Goal: Task Accomplishment & Management: Manage account settings

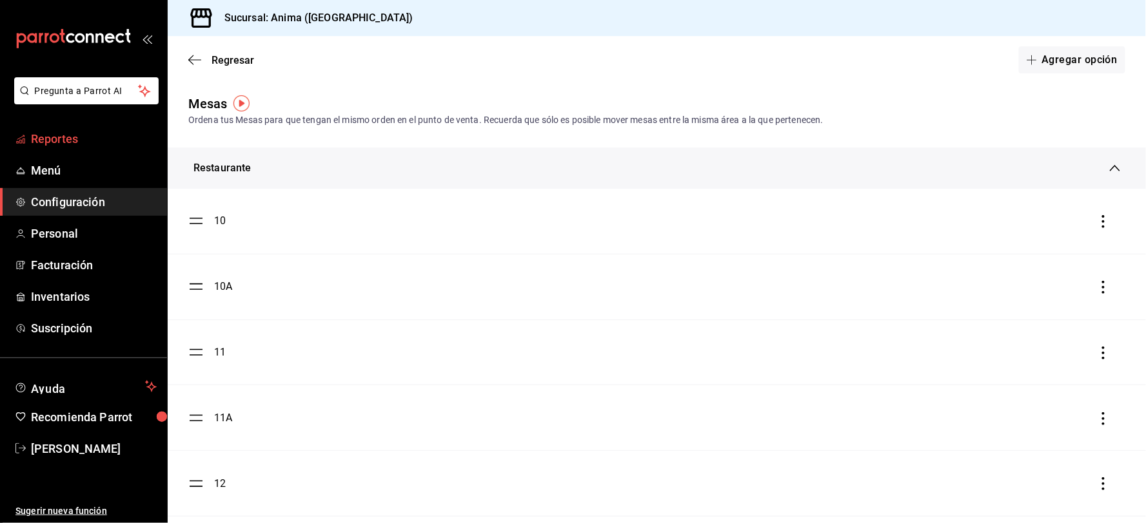
click at [95, 137] on span "Reportes" at bounding box center [94, 138] width 126 height 17
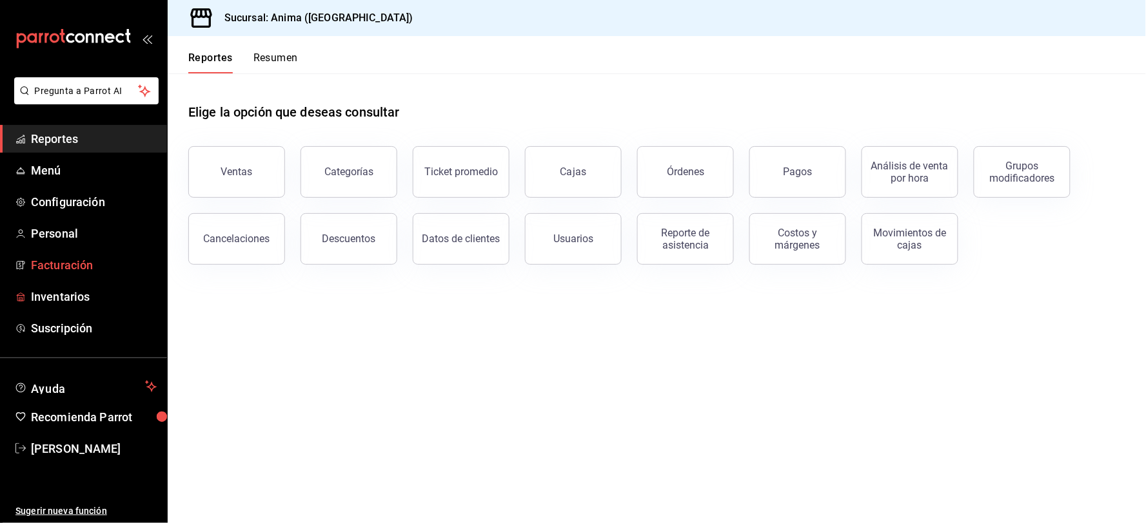
click at [53, 266] on span "Facturación" at bounding box center [94, 265] width 126 height 17
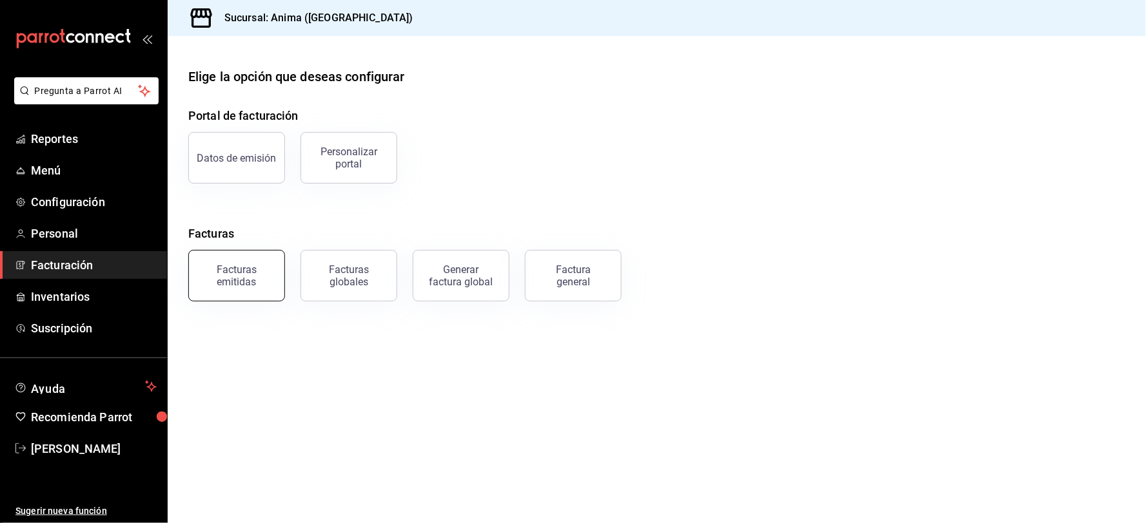
click at [248, 284] on div "Facturas emitidas" at bounding box center [237, 276] width 80 height 24
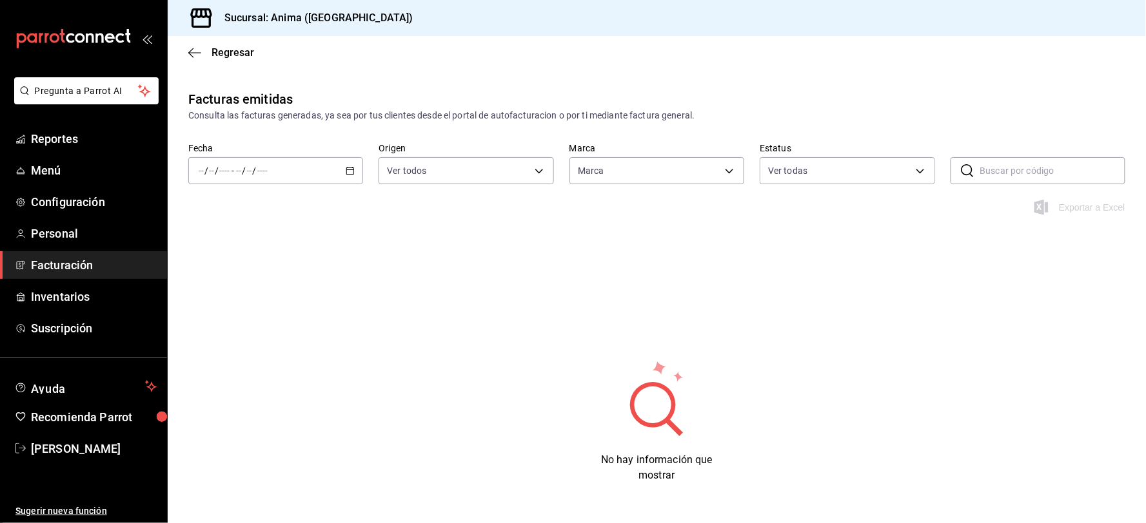
type input "a66376ae-ea22-4cd2-97e0-9ea16bf22336"
click at [269, 178] on div "/ / - / /" at bounding box center [275, 170] width 175 height 27
click at [242, 241] on span "Ayer" at bounding box center [249, 239] width 100 height 14
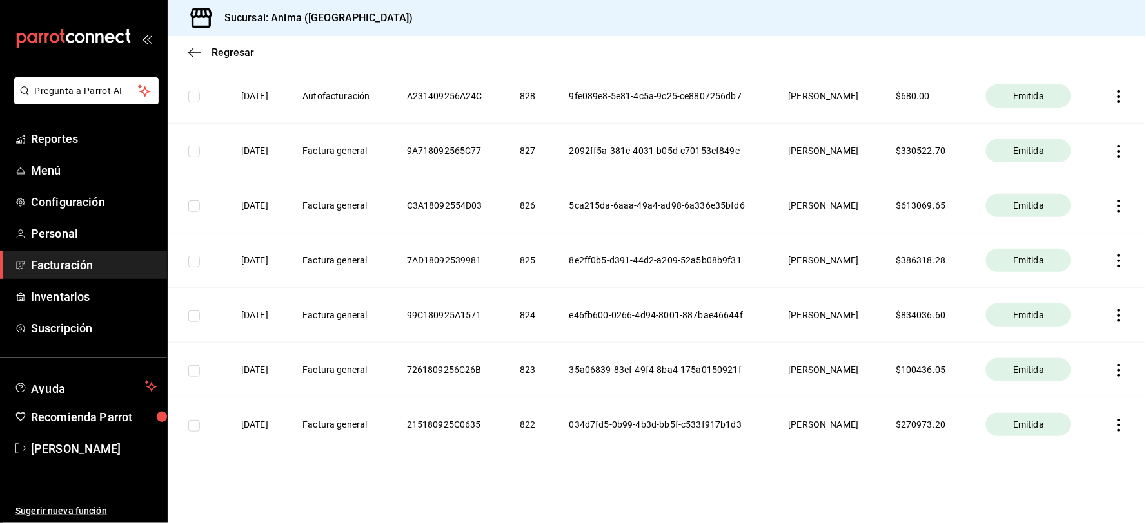
scroll to position [224, 0]
click at [1112, 420] on icon "button" at bounding box center [1118, 424] width 13 height 13
click at [1075, 389] on div "Descargar PDF" at bounding box center [1068, 394] width 62 height 10
click at [1117, 366] on icon "button" at bounding box center [1118, 370] width 3 height 13
click at [1072, 342] on div "Descargar PDF" at bounding box center [1068, 339] width 62 height 10
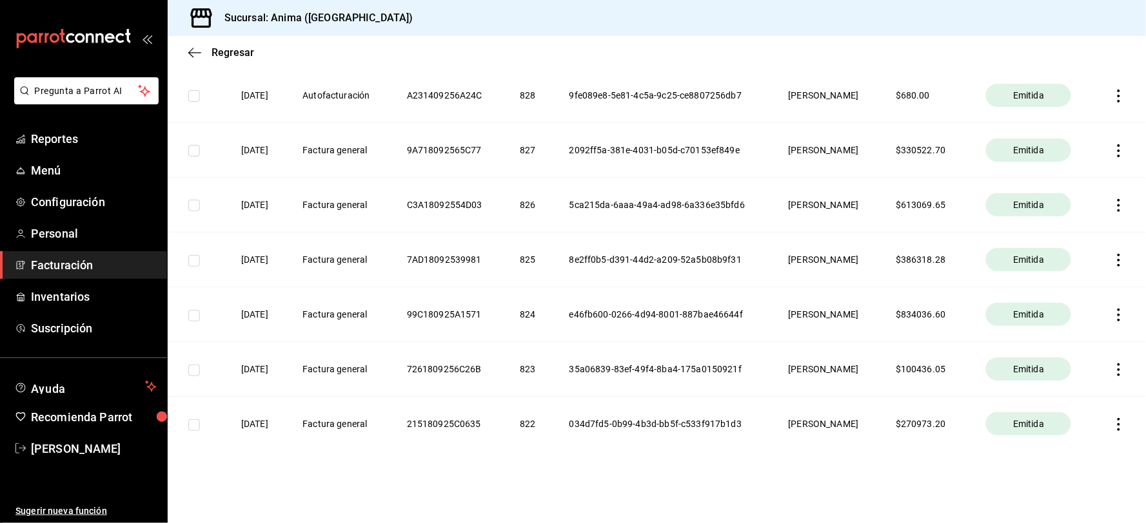
click at [1112, 309] on icon "button" at bounding box center [1118, 315] width 13 height 13
click at [1087, 291] on li "Descargar PDF" at bounding box center [1057, 284] width 113 height 33
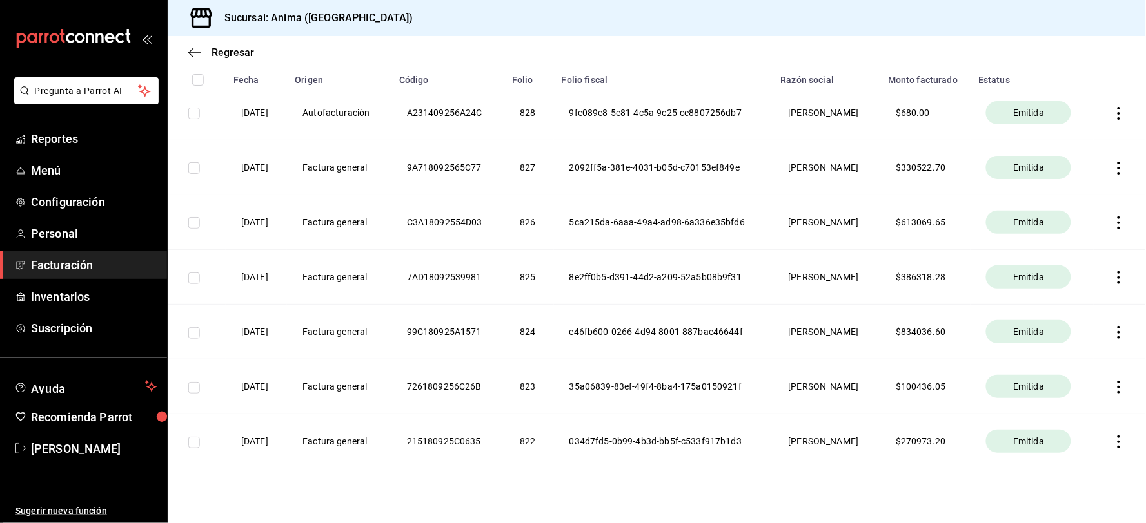
scroll to position [153, 0]
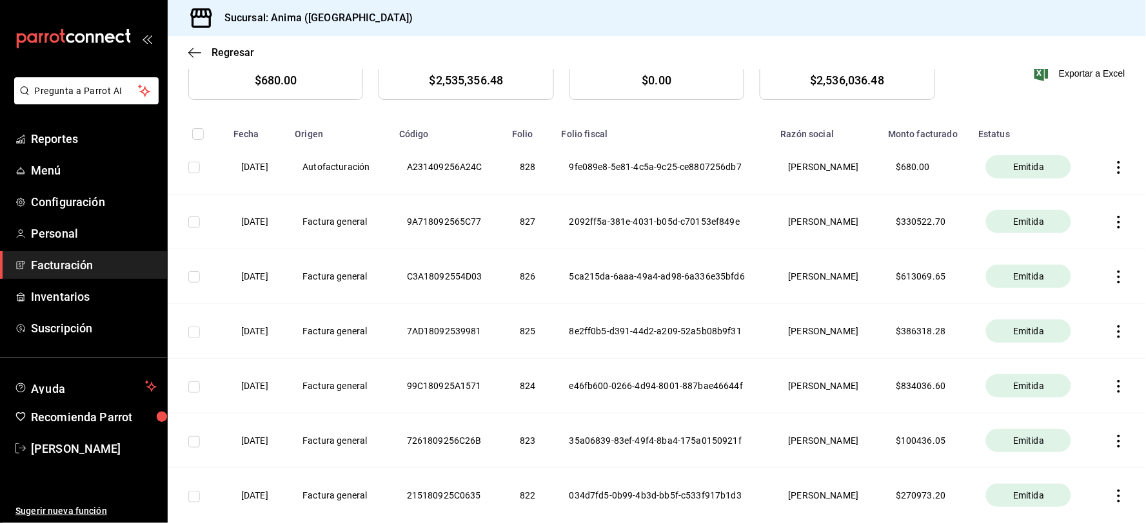
click at [1117, 331] on icon "button" at bounding box center [1118, 332] width 3 height 13
click at [1080, 299] on div "Descargar PDF" at bounding box center [1068, 301] width 62 height 10
click at [1112, 280] on icon "button" at bounding box center [1118, 277] width 13 height 13
click at [1047, 242] on div "Descargar PDF" at bounding box center [1068, 246] width 62 height 10
click at [1112, 219] on icon "button" at bounding box center [1118, 222] width 13 height 13
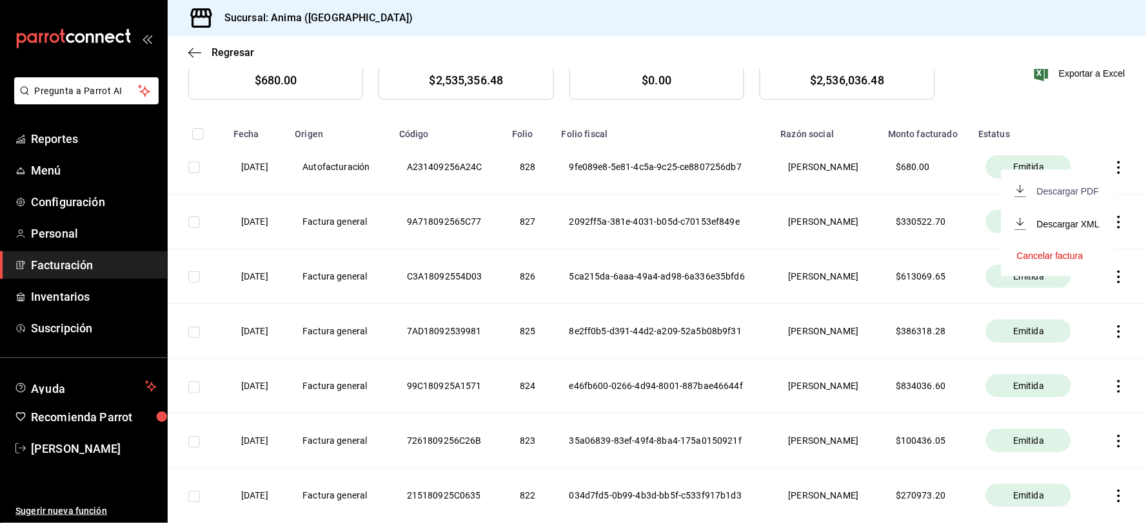
click at [1048, 191] on div "Descargar PDF" at bounding box center [1068, 191] width 62 height 10
click at [964, 26] on div "Sucursal: Anima ([GEOGRAPHIC_DATA])" at bounding box center [657, 18] width 978 height 36
click at [370, 21] on div "Sucursal: Anima ([GEOGRAPHIC_DATA])" at bounding box center [657, 18] width 978 height 36
click at [472, 295] on th "C3A18092554D03" at bounding box center [447, 276] width 113 height 55
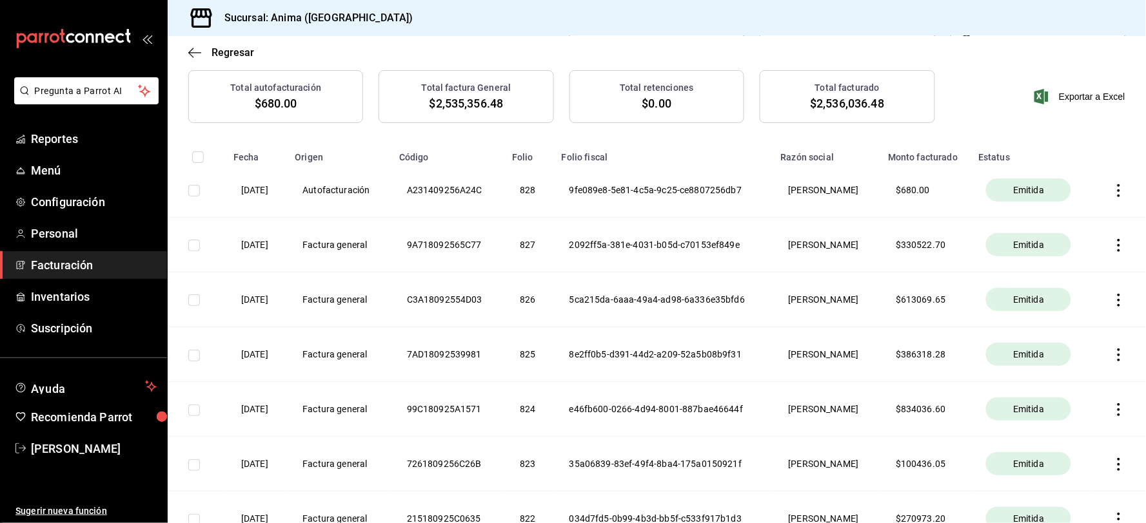
scroll to position [143, 0]
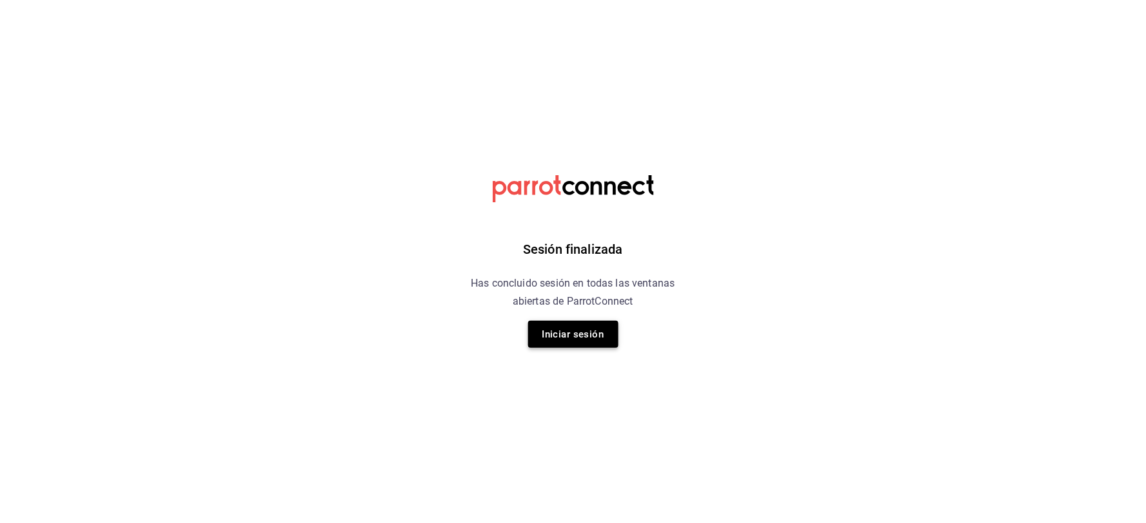
click at [557, 327] on button "Iniciar sesión" at bounding box center [573, 334] width 90 height 27
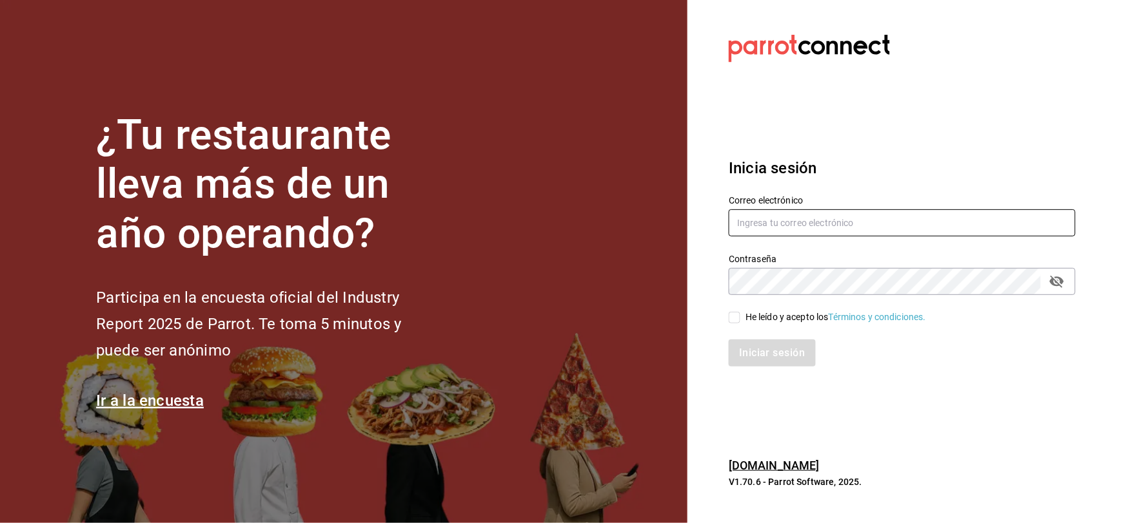
click at [781, 215] on input "text" at bounding box center [901, 223] width 347 height 27
type input "[EMAIL_ADDRESS][DOMAIN_NAME]"
click at [754, 318] on div "He leído y acepto los Términos y condiciones." at bounding box center [835, 318] width 180 height 14
click at [740, 318] on input "He leído y acepto los Términos y condiciones." at bounding box center [734, 318] width 12 height 12
checkbox input "true"
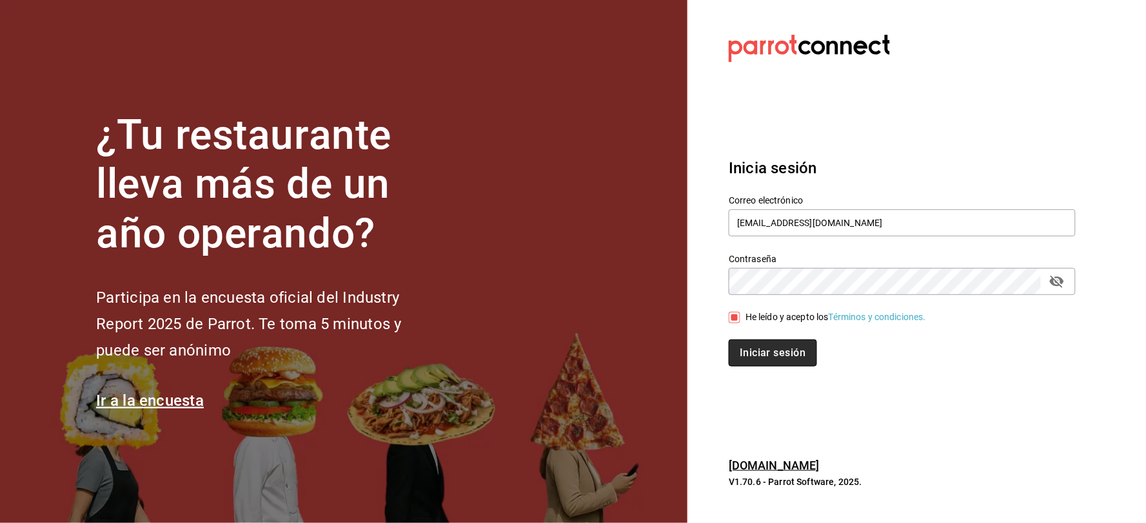
click at [768, 356] on button "Iniciar sesión" at bounding box center [772, 353] width 88 height 27
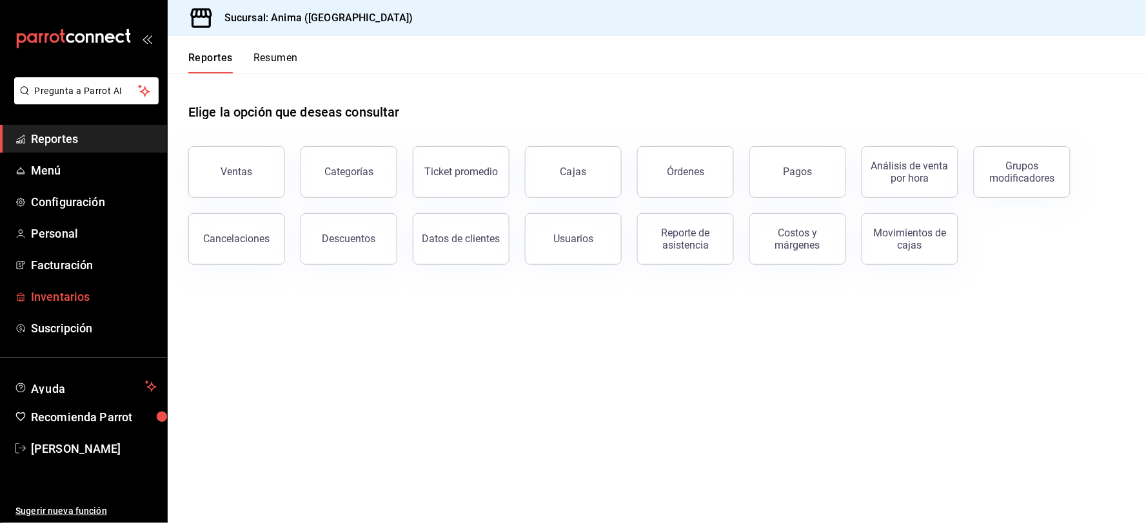
click at [63, 292] on span "Inventarios" at bounding box center [94, 296] width 126 height 17
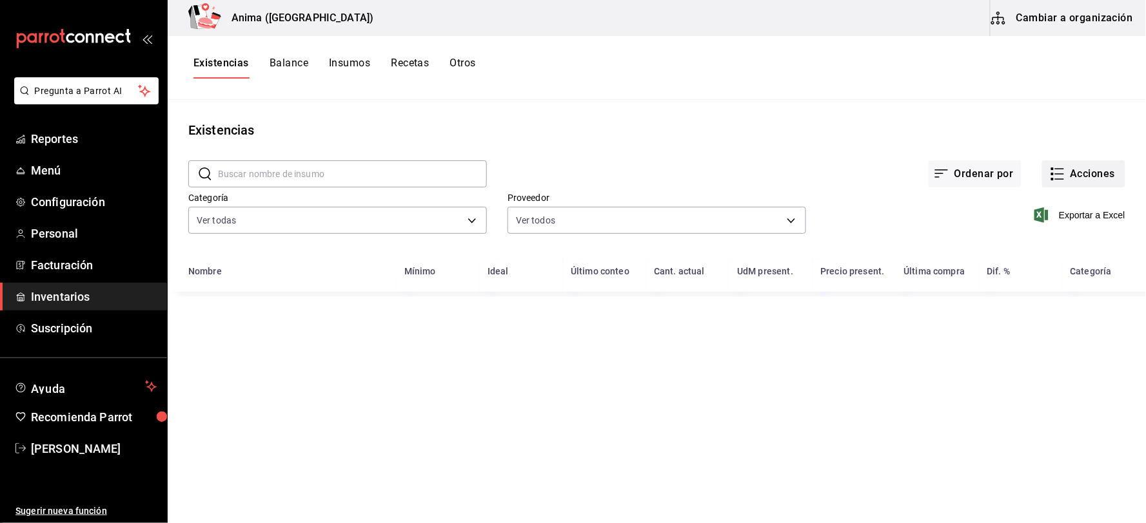
click at [1068, 163] on button "Acciones" at bounding box center [1083, 174] width 83 height 27
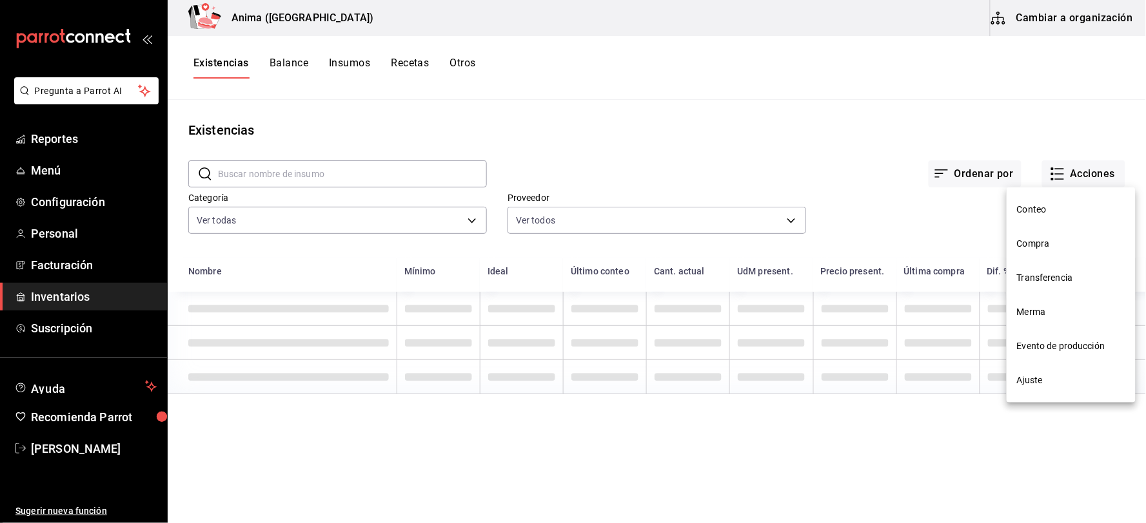
click at [1049, 233] on li "Compra" at bounding box center [1070, 244] width 129 height 34
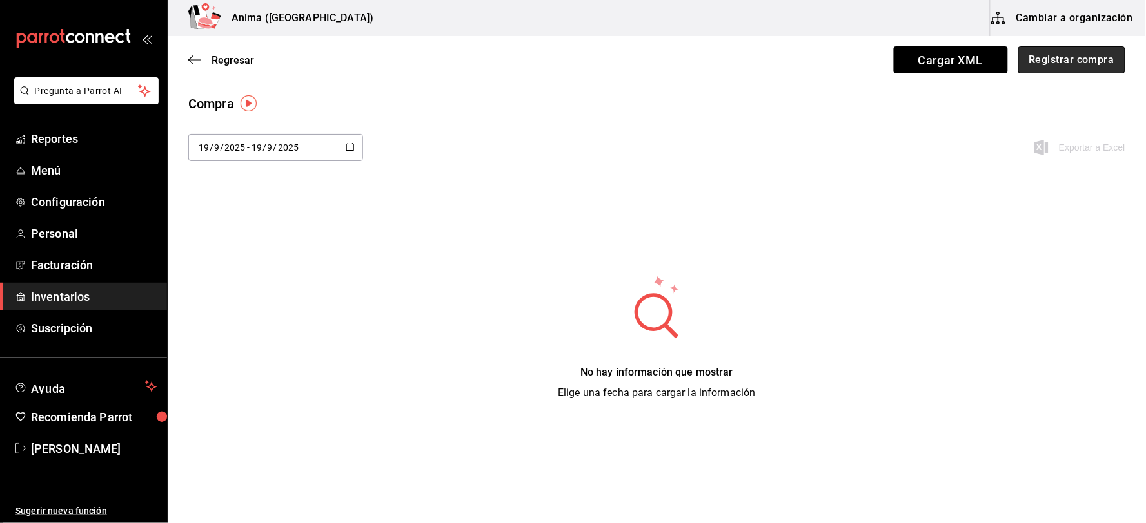
click at [1075, 61] on button "Registrar compra" at bounding box center [1071, 59] width 107 height 27
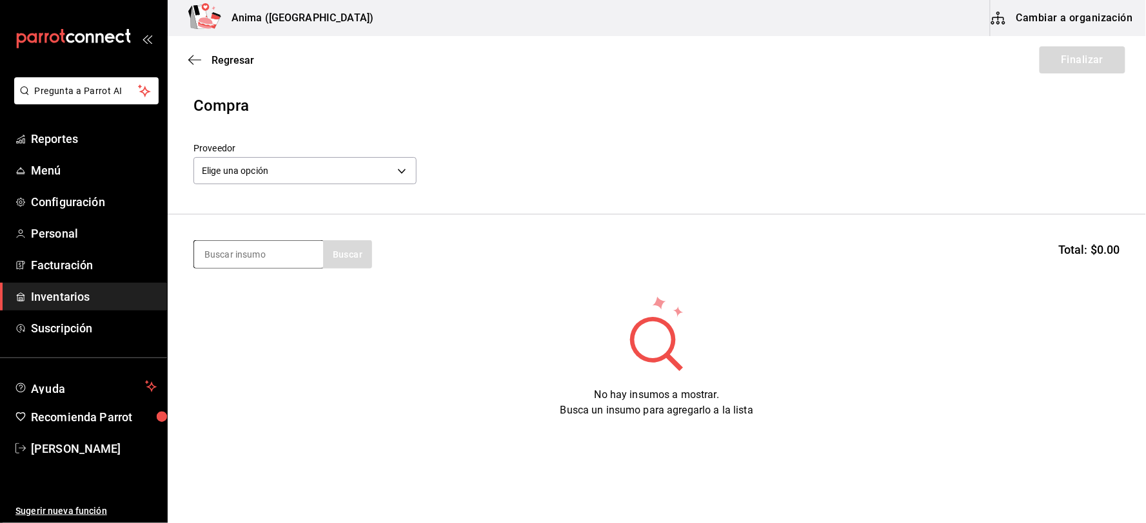
click at [228, 255] on input at bounding box center [258, 254] width 129 height 27
type input "LENG"
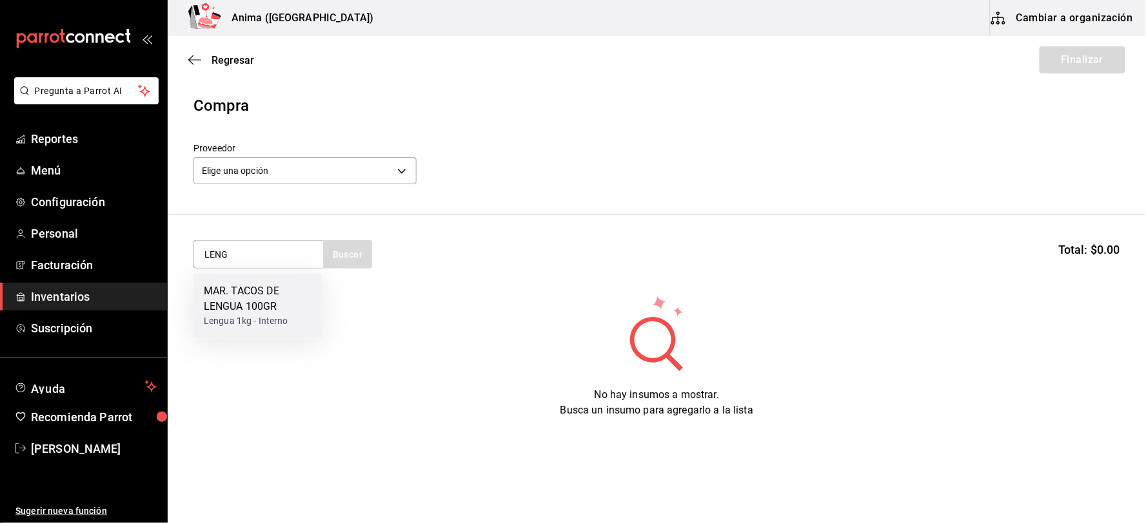
click at [239, 290] on div "MAR. TACOS DE LENGUA 100GR" at bounding box center [258, 299] width 108 height 31
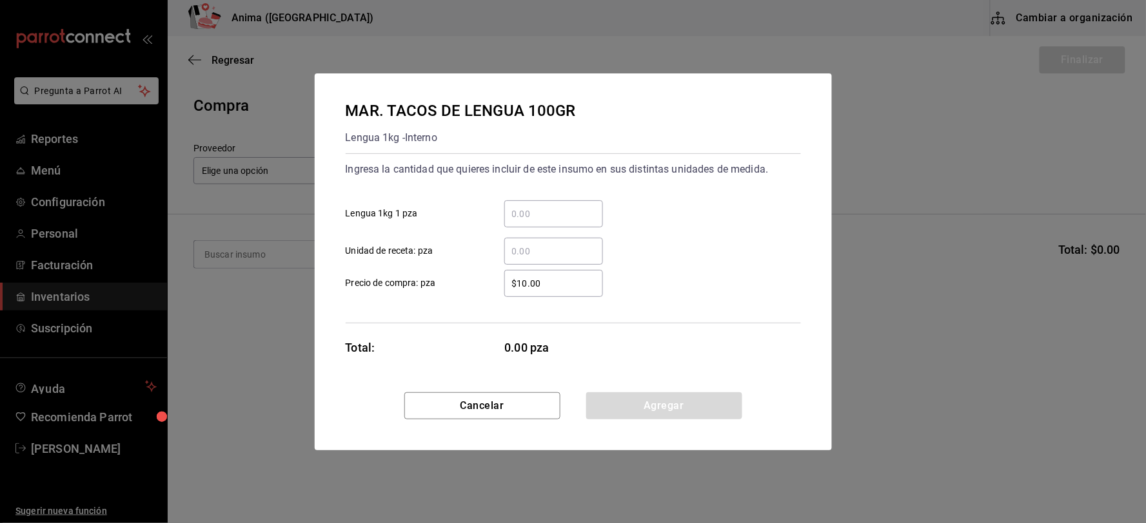
click at [512, 256] on input "​ Unidad de receta: pza" at bounding box center [553, 251] width 99 height 15
type input "38"
type input "$2"
type input "$82.42"
click button "Agregar" at bounding box center [664, 406] width 156 height 27
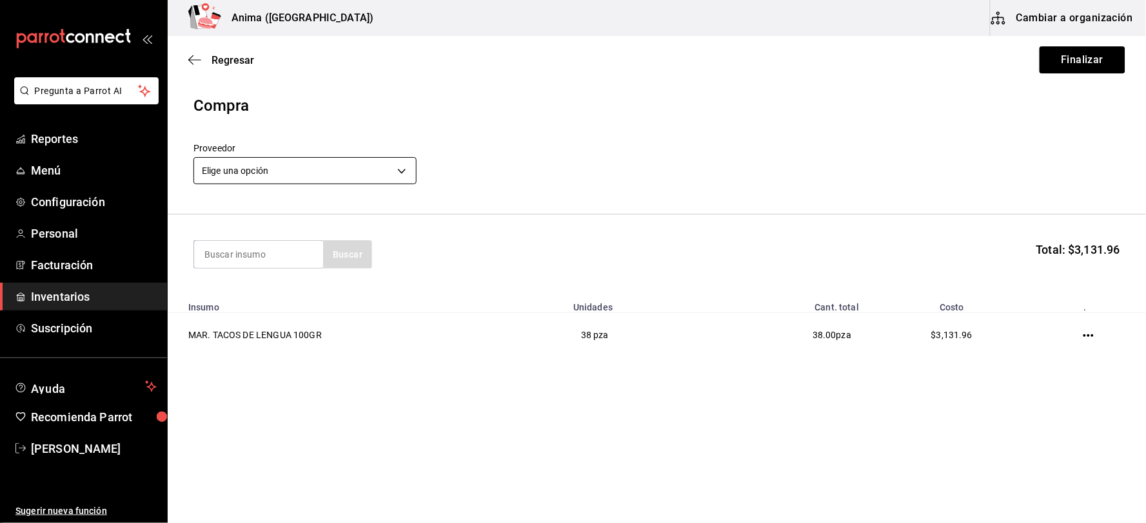
click at [364, 172] on body "Pregunta a Parrot AI Reportes Menú Configuración Personal Facturación Inventari…" at bounding box center [573, 225] width 1146 height 451
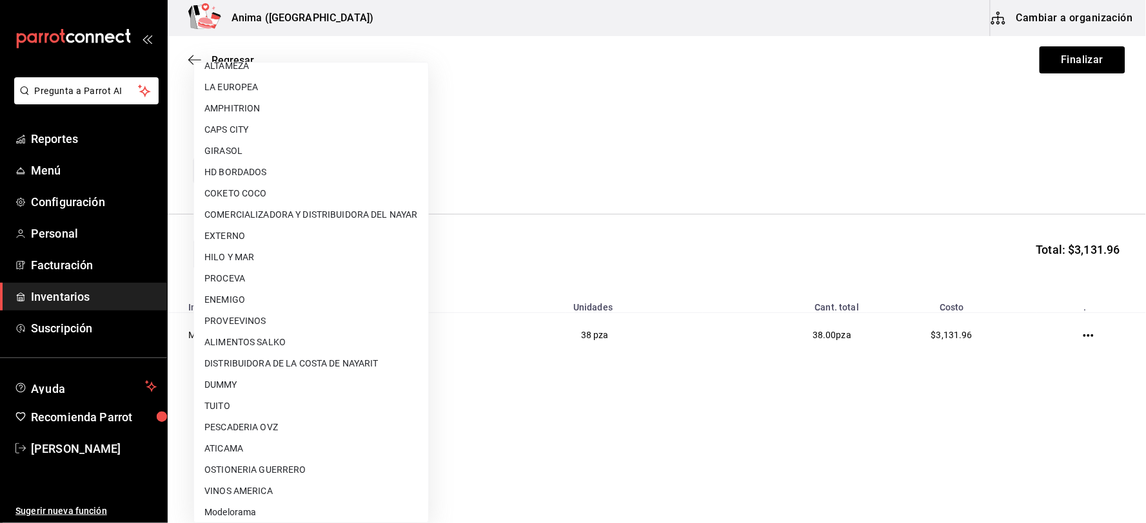
scroll to position [166, 0]
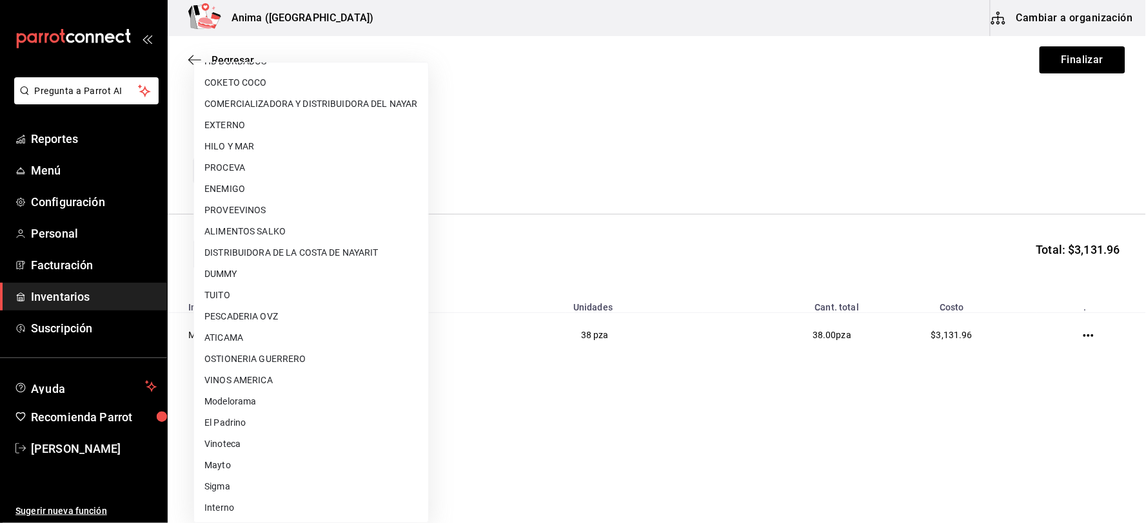
click at [241, 500] on li "Interno" at bounding box center [311, 508] width 234 height 21
type input "c4277463-642f-4394-a394-6273027aff12"
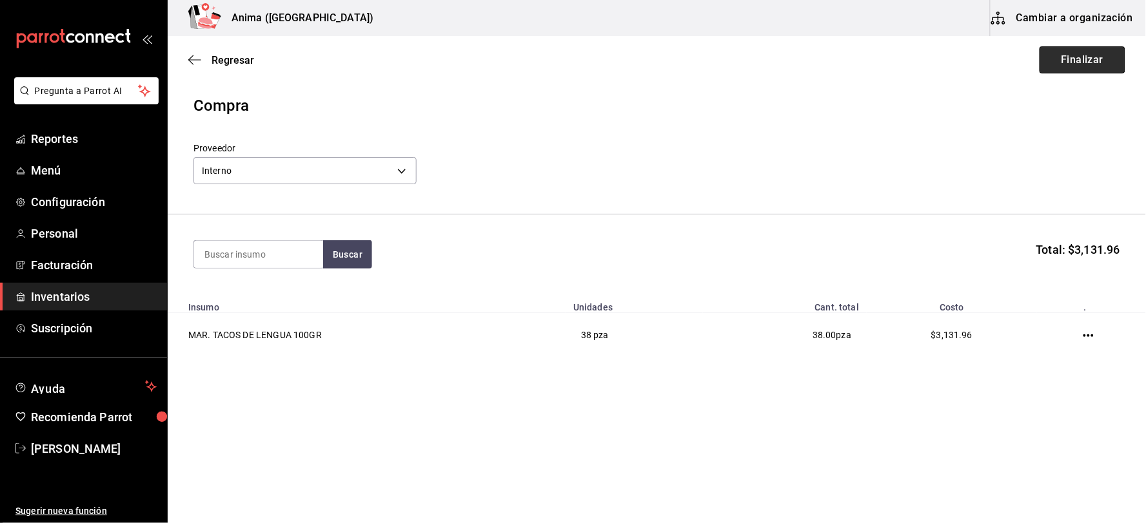
click at [1071, 66] on button "Finalizar" at bounding box center [1082, 59] width 86 height 27
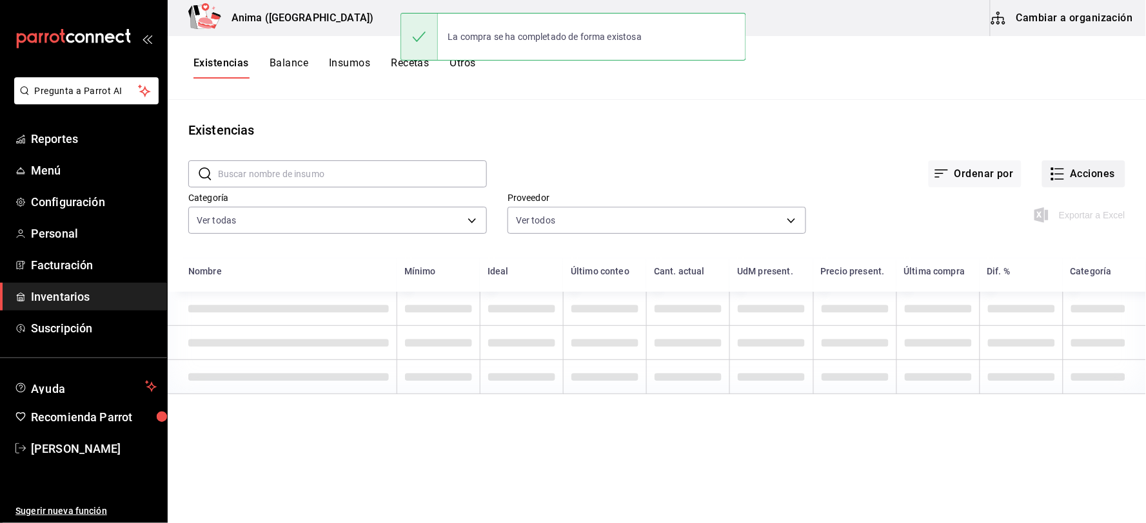
click at [1075, 172] on button "Acciones" at bounding box center [1083, 174] width 83 height 27
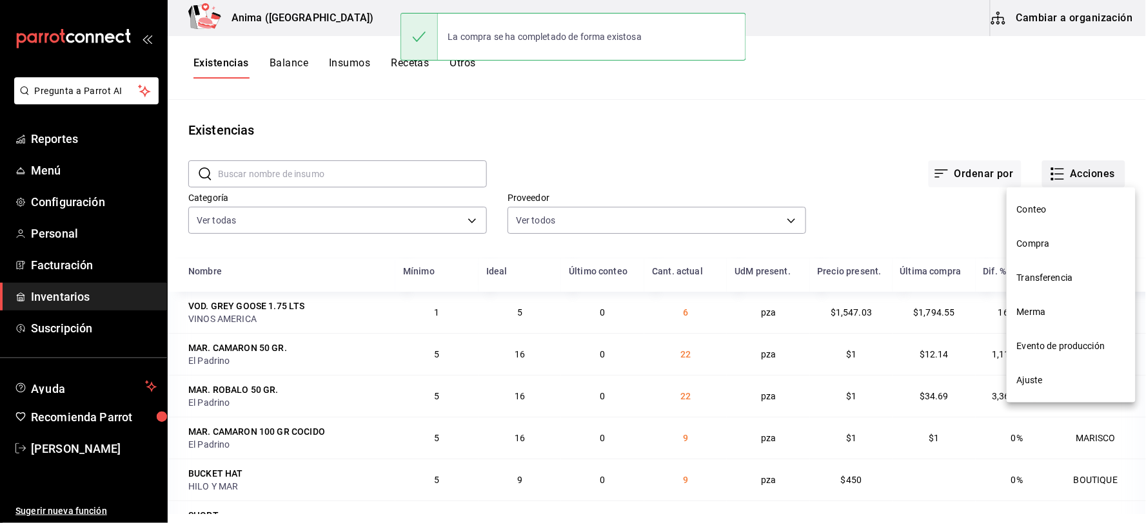
click at [1061, 175] on div at bounding box center [573, 261] width 1146 height 523
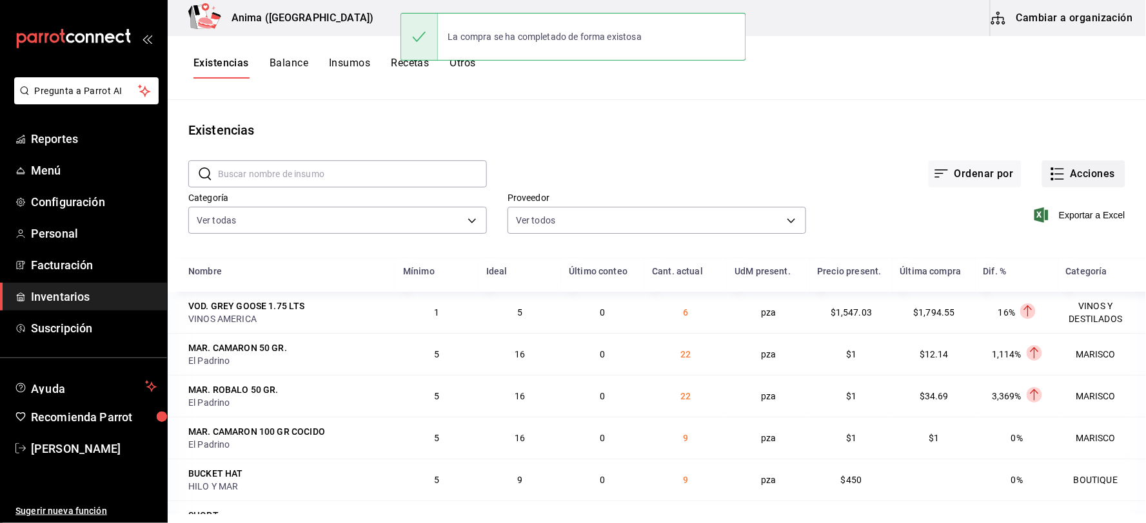
click at [1061, 174] on button "Acciones" at bounding box center [1083, 174] width 83 height 27
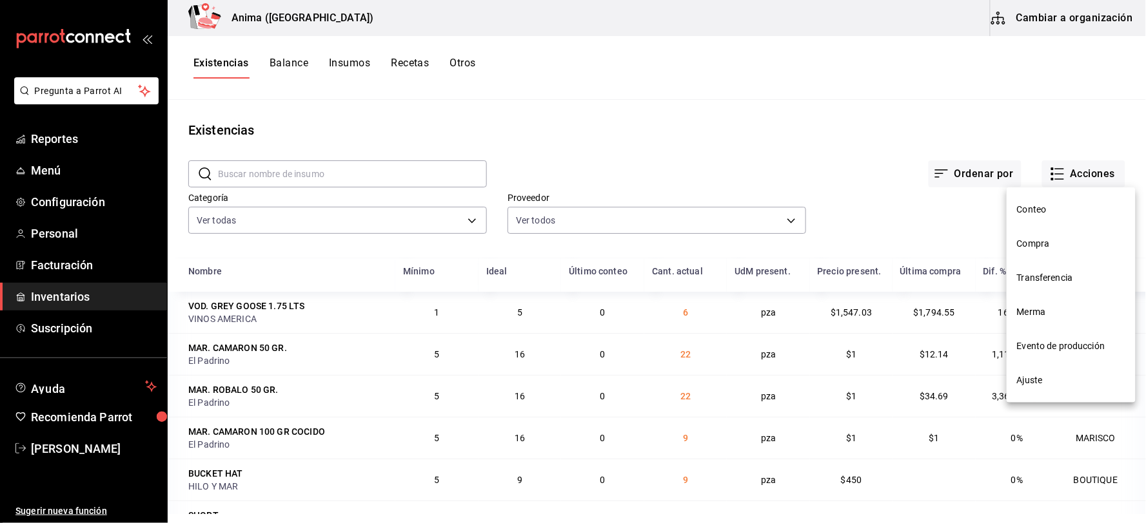
click at [1039, 239] on span "Compra" at bounding box center [1071, 244] width 108 height 14
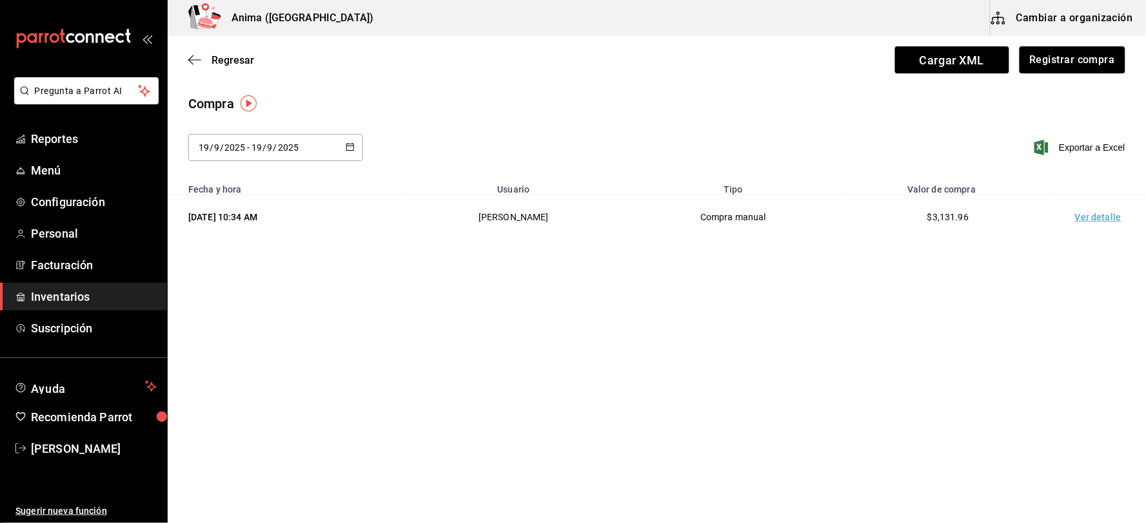
click at [1087, 217] on td "Ver detalle" at bounding box center [1100, 217] width 90 height 44
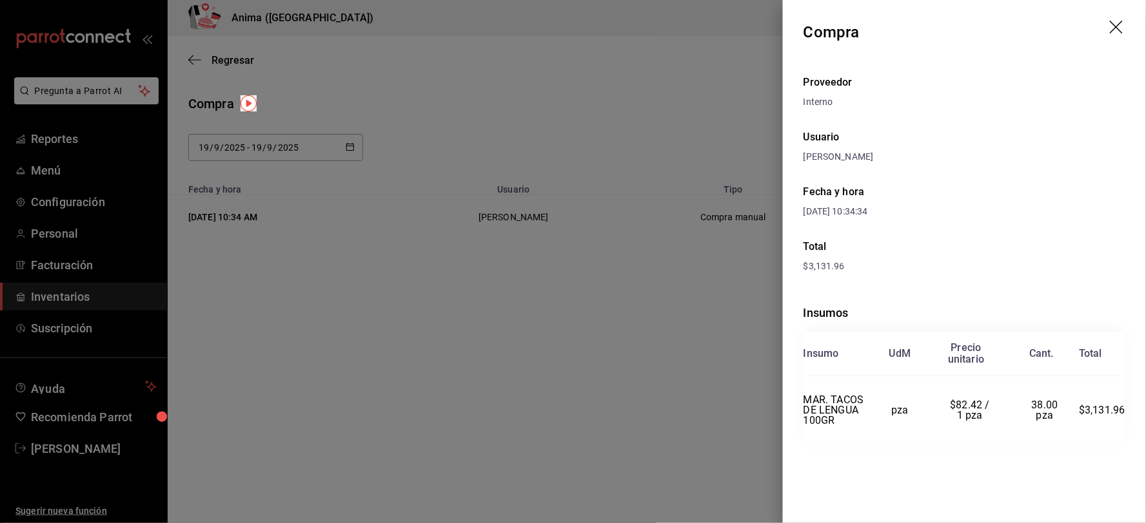
click at [536, 160] on div at bounding box center [573, 261] width 1146 height 523
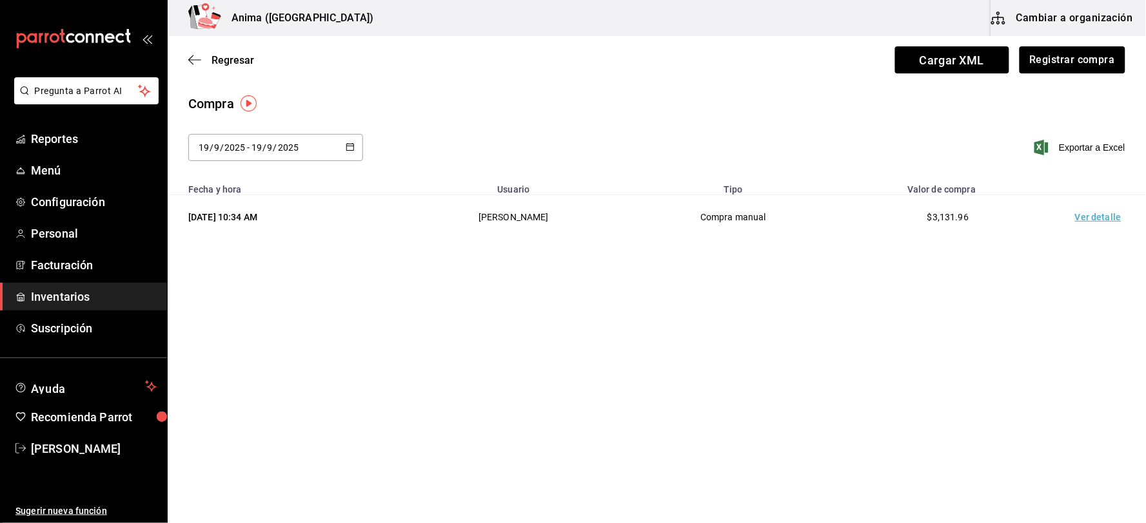
click at [43, 292] on span "Inventarios" at bounding box center [94, 296] width 126 height 17
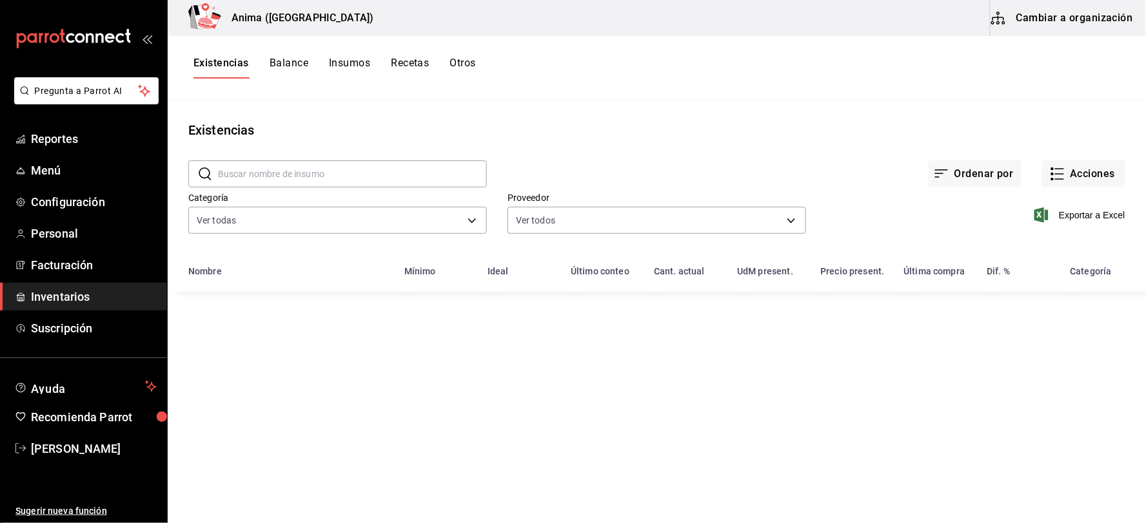
click at [304, 170] on input "text" at bounding box center [352, 174] width 269 height 26
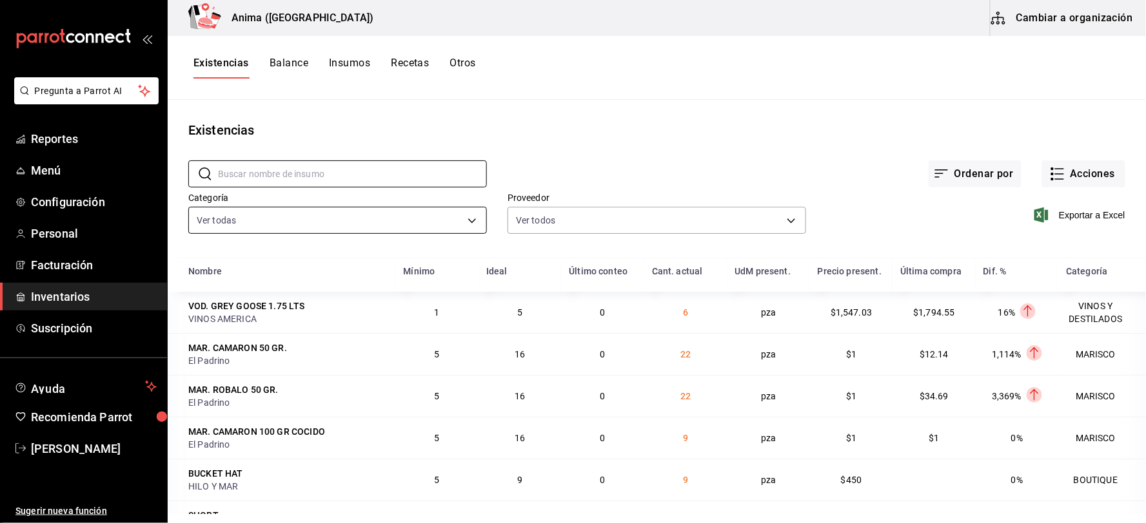
click at [262, 219] on body "Pregunta a Parrot AI Reportes Menú Configuración Personal Facturación Inventari…" at bounding box center [573, 257] width 1146 height 514
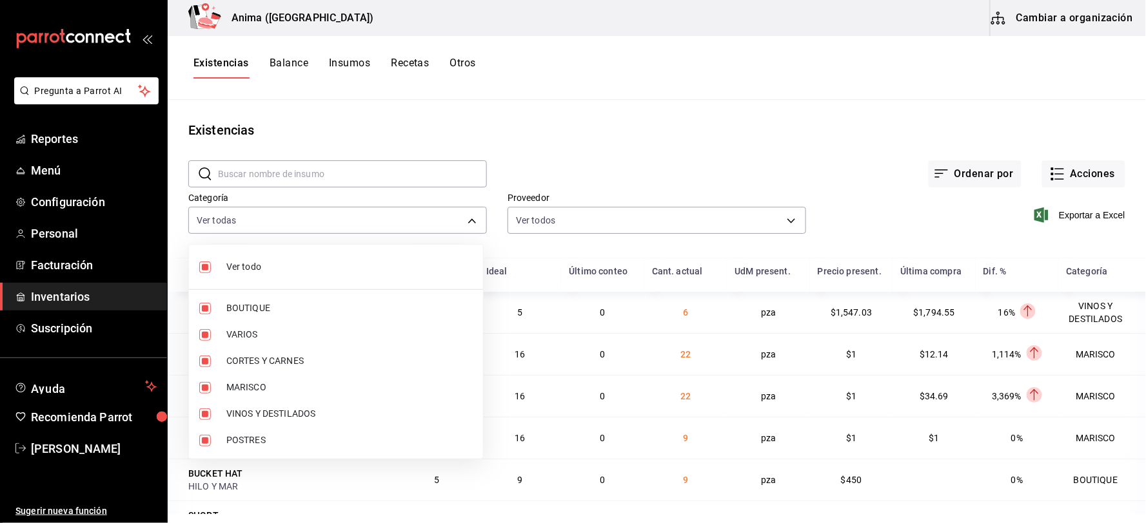
click at [275, 266] on span "Ver todo" at bounding box center [349, 267] width 246 height 14
type input "ab029dbf-d427-4930-b558-544141c45d9e,3e36a201-3bef-4cb4-ba27-0938f4d1ed88,25ca0…"
checkbox input "true"
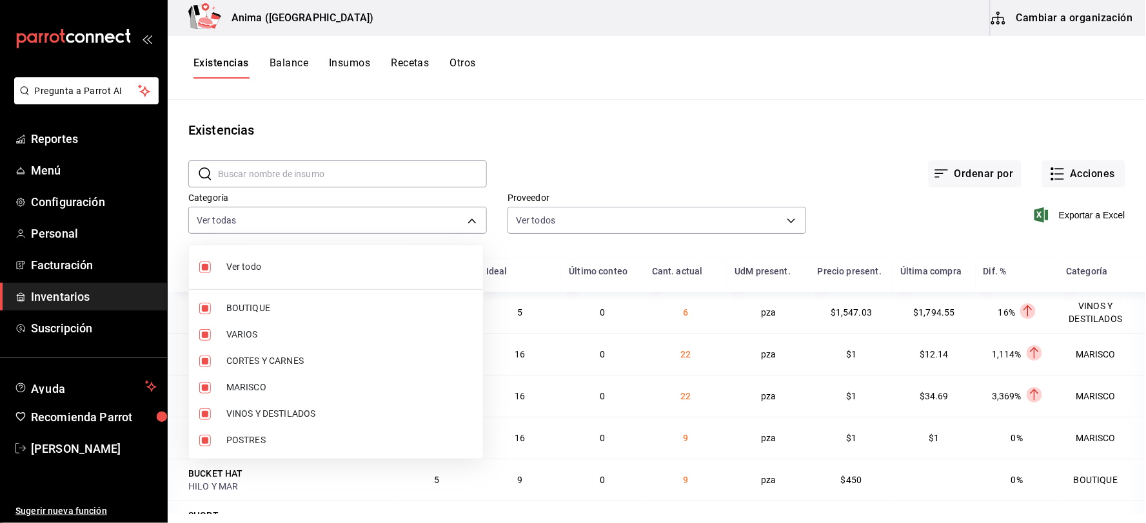
checkbox input "true"
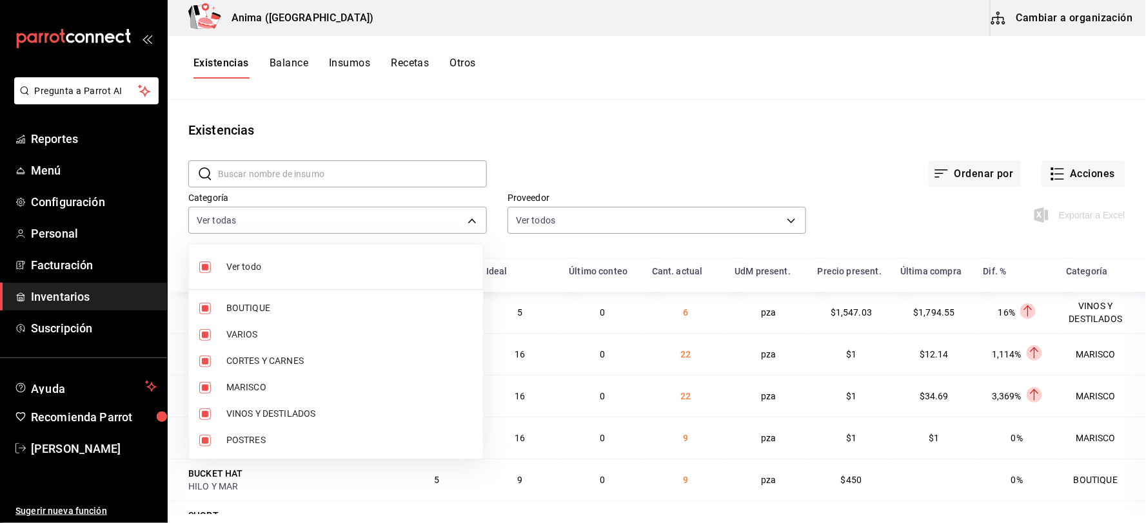
click at [278, 260] on span "Ver todo" at bounding box center [349, 267] width 246 height 14
checkbox input "false"
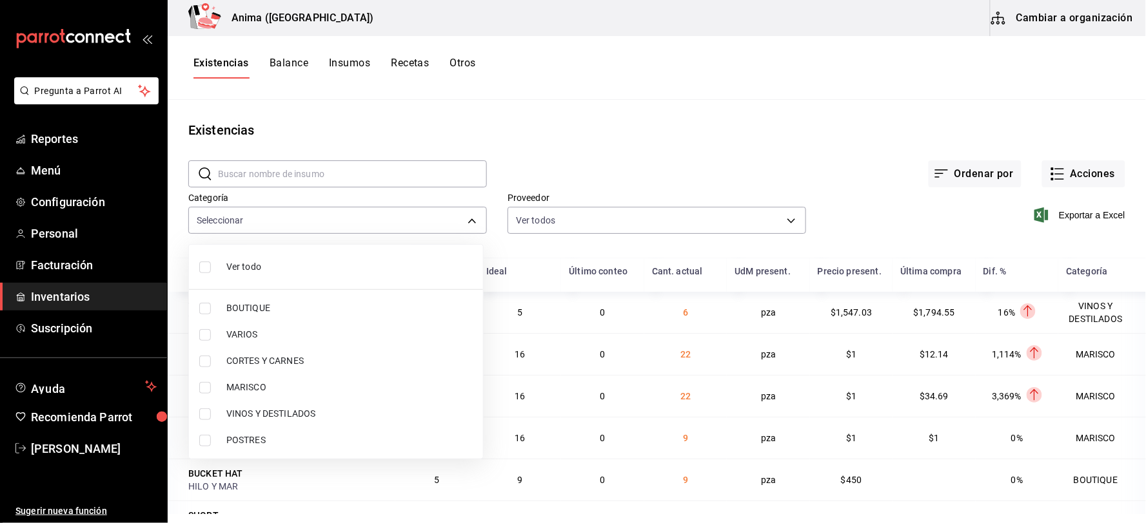
checkbox input "false"
click at [271, 382] on span "MARISCO" at bounding box center [349, 388] width 246 height 14
type input "e4a6aad4-6442-4f1c-ab70-50dba9de60d7"
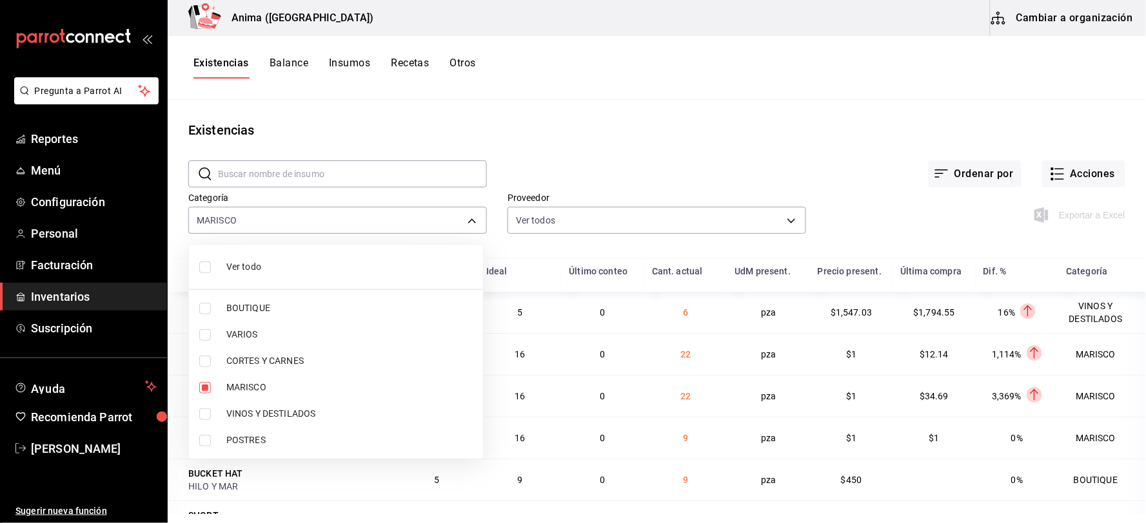
checkbox input "true"
click at [632, 156] on div at bounding box center [573, 261] width 1146 height 523
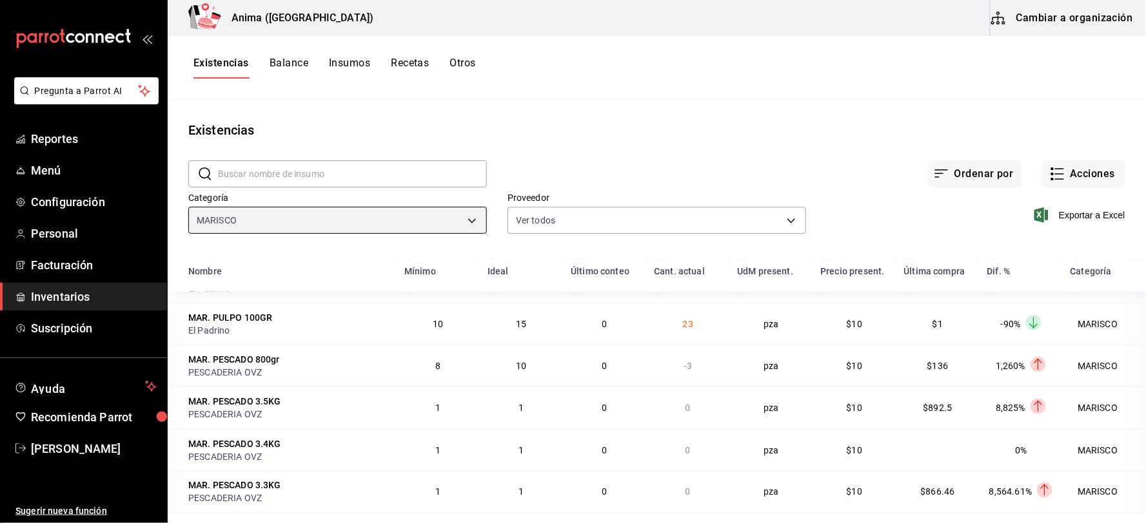
scroll to position [501, 0]
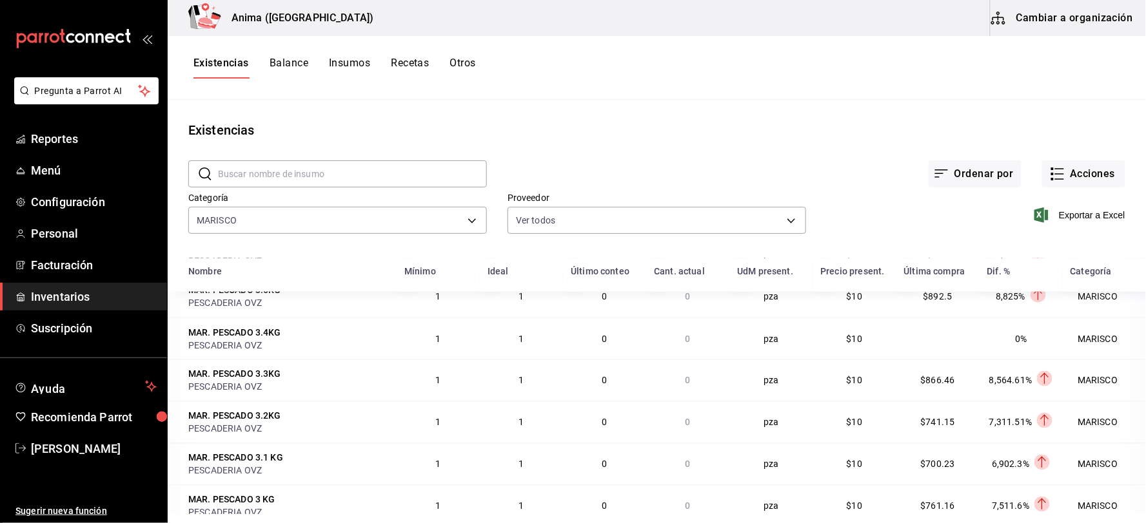
click at [208, 271] on div "Nombre" at bounding box center [205, 271] width 34 height 10
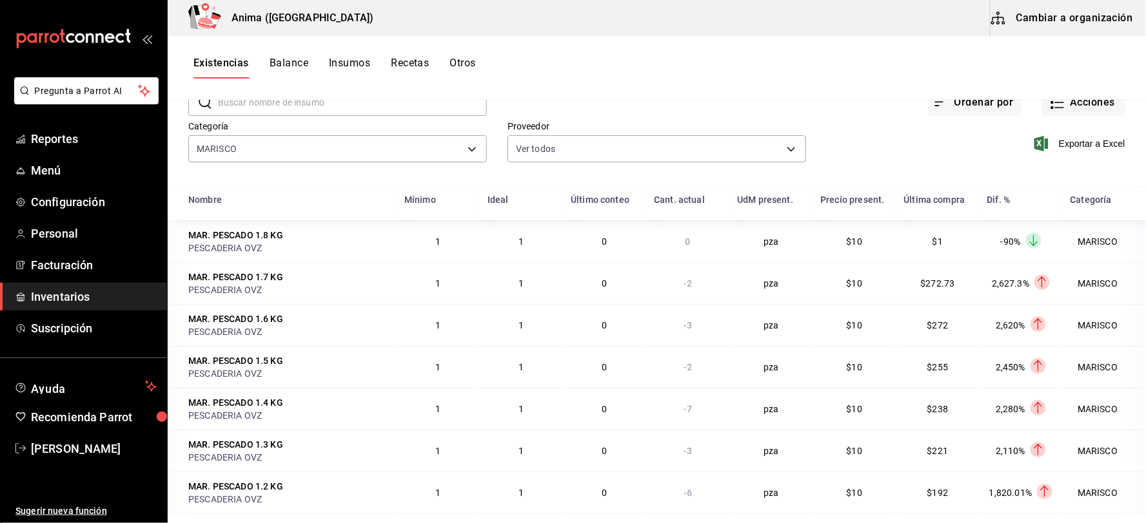
scroll to position [1269, 0]
